Goal: Information Seeking & Learning: Learn about a topic

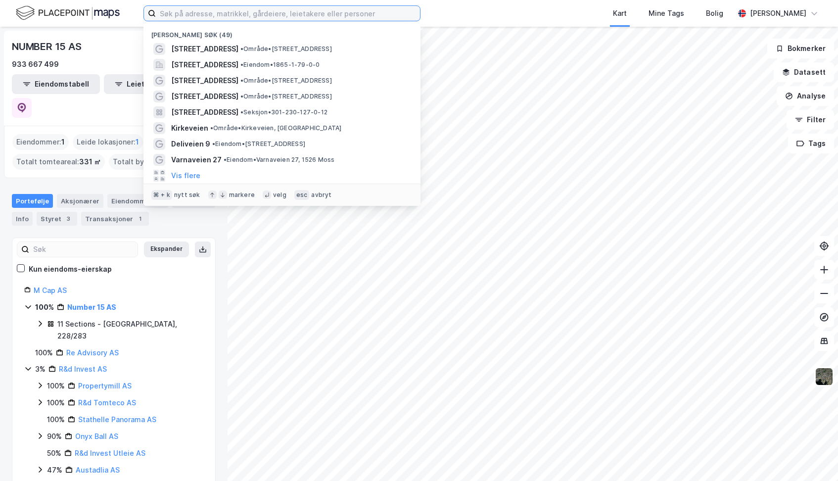
click at [330, 14] on input at bounding box center [288, 13] width 264 height 15
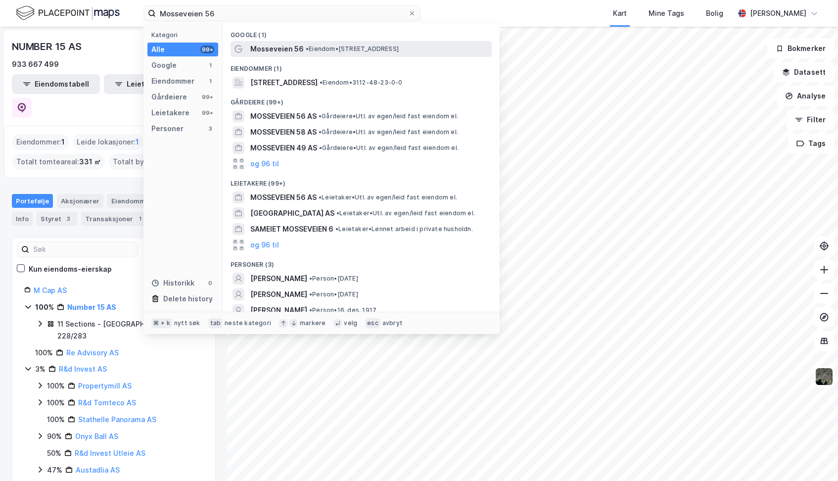
click at [296, 48] on span "Mosseveien 56" at bounding box center [276, 49] width 53 height 12
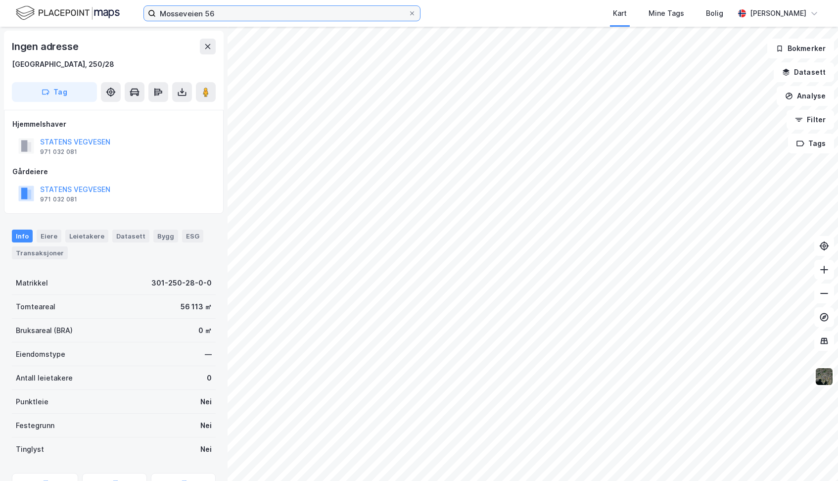
click at [240, 14] on input "Mosseveien 56" at bounding box center [282, 13] width 252 height 15
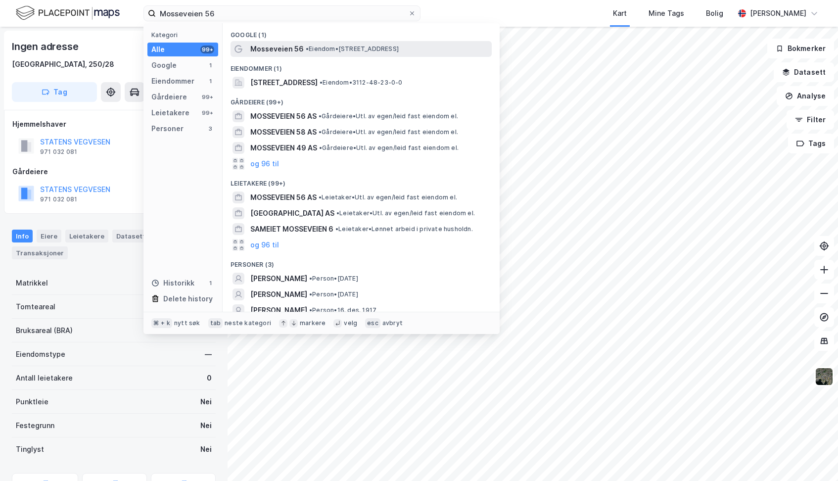
click at [270, 49] on span "Mosseveien 56" at bounding box center [276, 49] width 53 height 12
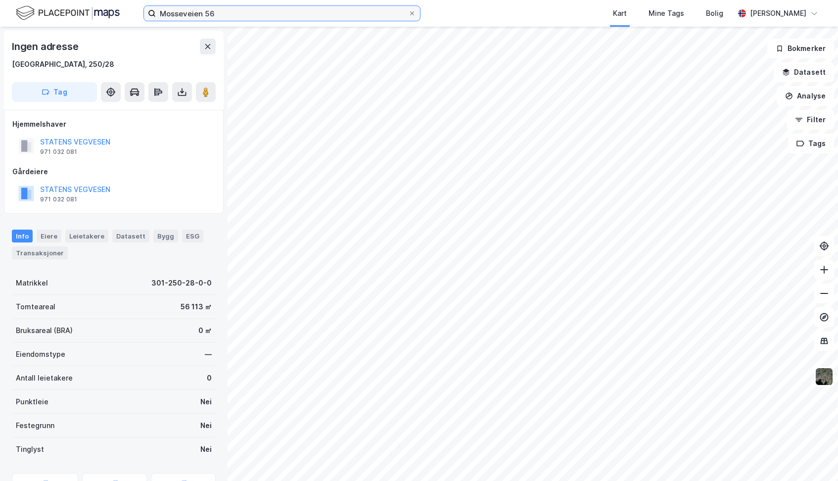
click at [243, 15] on input "Mosseveien 56" at bounding box center [282, 13] width 252 height 15
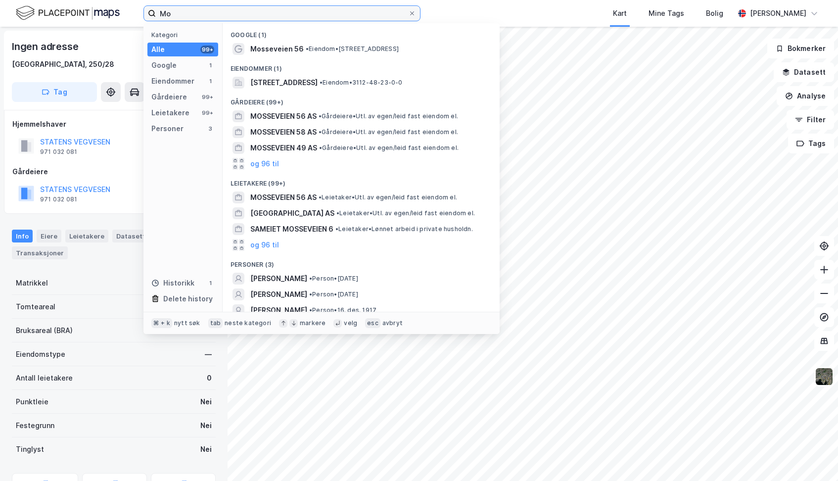
type input "M"
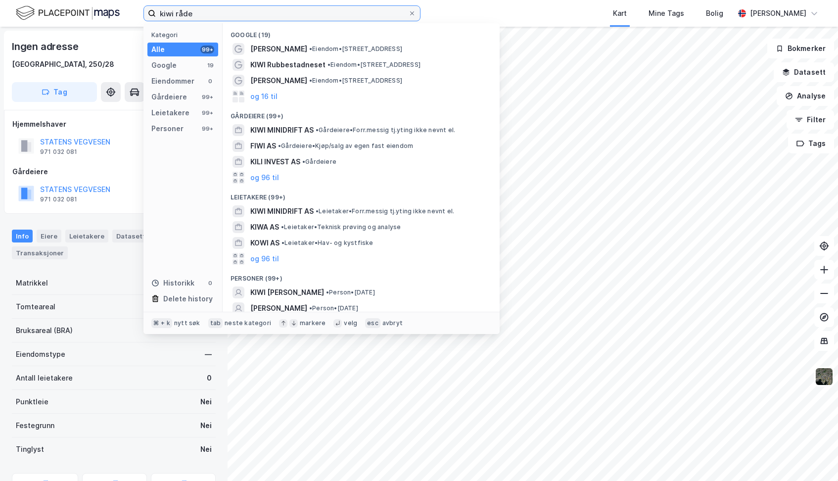
type input "kiwi råde"
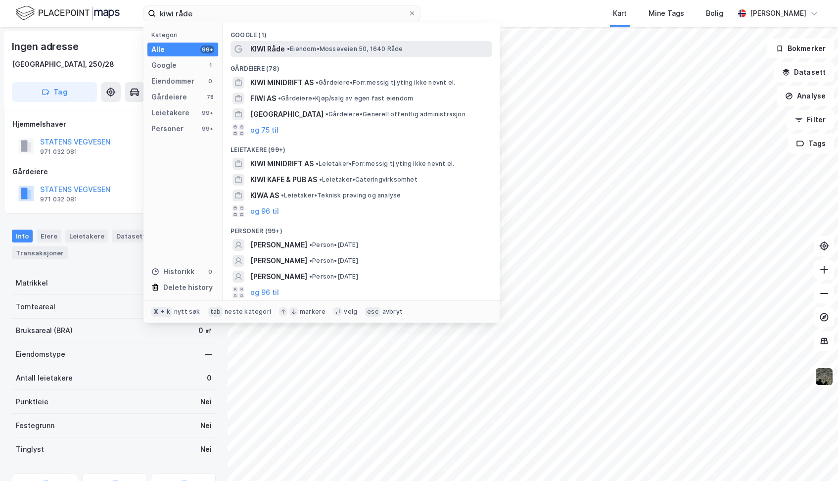
click at [272, 50] on span "KIWI Råde" at bounding box center [267, 49] width 35 height 12
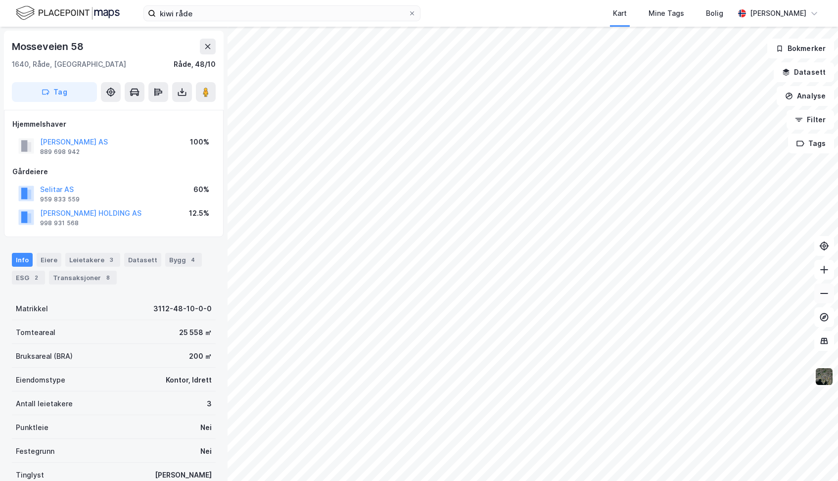
click at [826, 295] on icon at bounding box center [825, 294] width 10 height 10
click at [824, 295] on icon at bounding box center [825, 294] width 10 height 10
click at [821, 269] on icon at bounding box center [825, 270] width 10 height 10
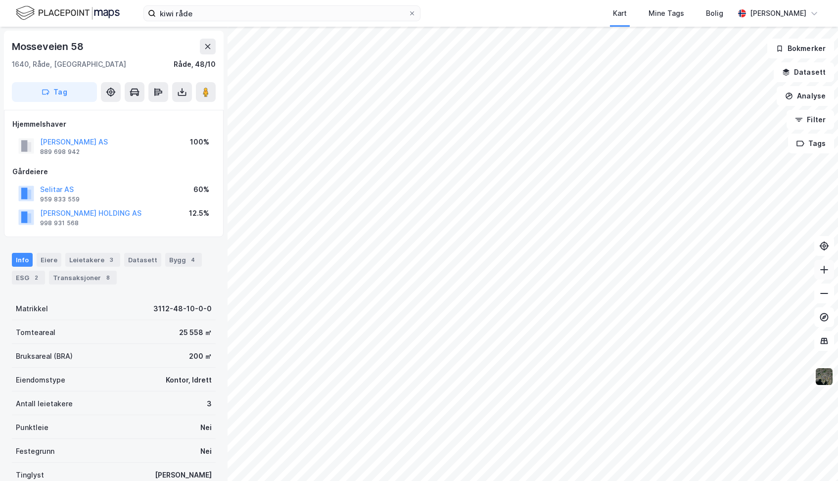
click at [821, 269] on icon at bounding box center [825, 270] width 10 height 10
click at [824, 270] on icon at bounding box center [825, 269] width 8 height 1
